Goal: Transaction & Acquisition: Purchase product/service

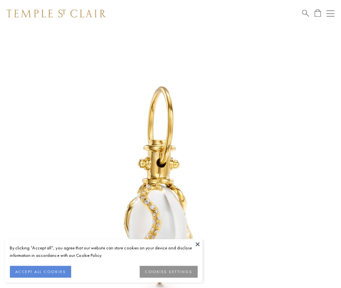
scroll to position [3, 0]
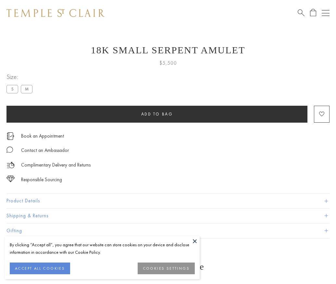
click at [157, 114] on span "Add to bag" at bounding box center [157, 114] width 32 height 6
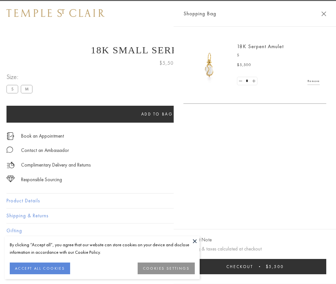
click at [326, 271] on button "Checkout $5,500" at bounding box center [254, 266] width 143 height 15
